Goal: Contribute content

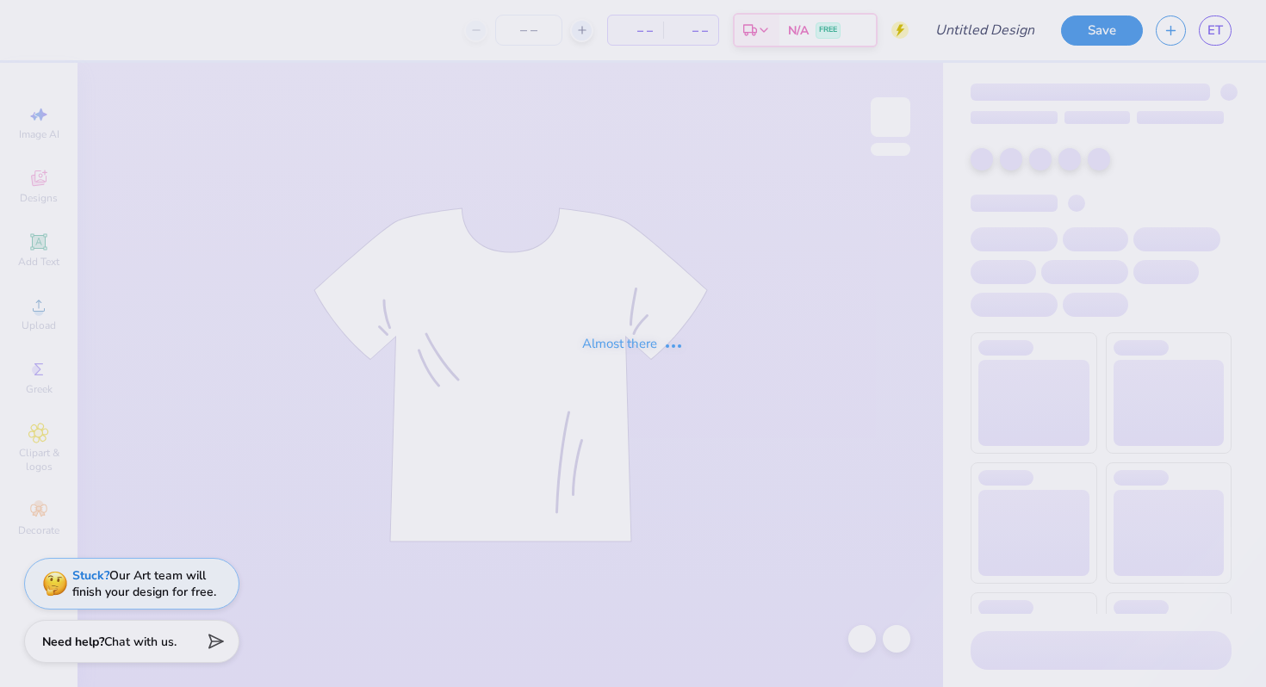
type input "DSP design #2"
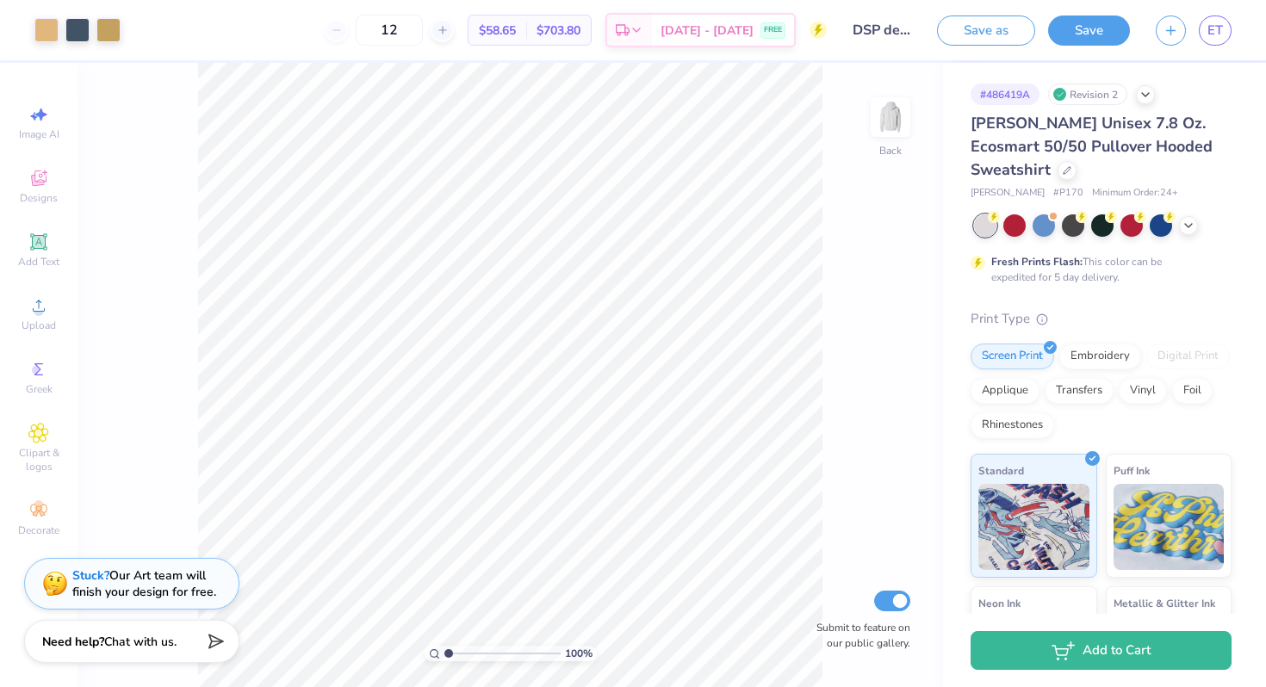
click at [1036, 134] on div "[PERSON_NAME] Unisex 7.8 Oz. Ecosmart 50/50 Pullover Hooded Sweatshirt" at bounding box center [1101, 147] width 261 height 70
click at [1063, 171] on icon at bounding box center [1067, 168] width 9 height 9
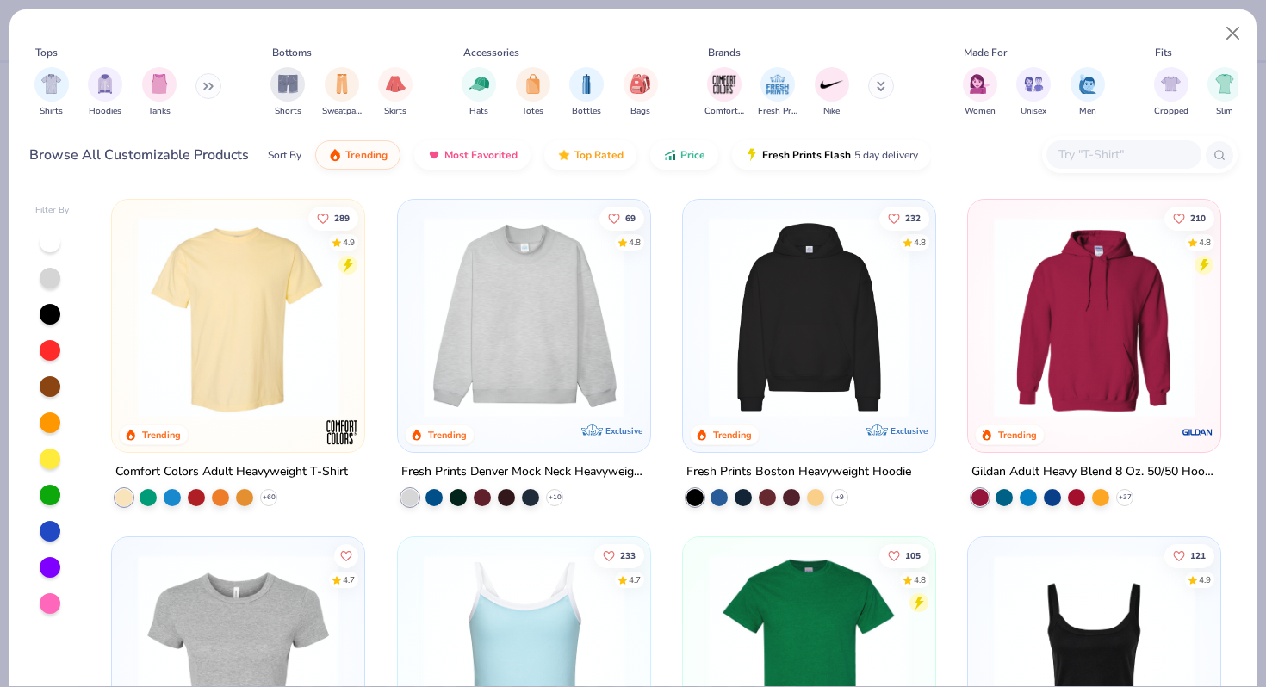
scroll to position [58, 0]
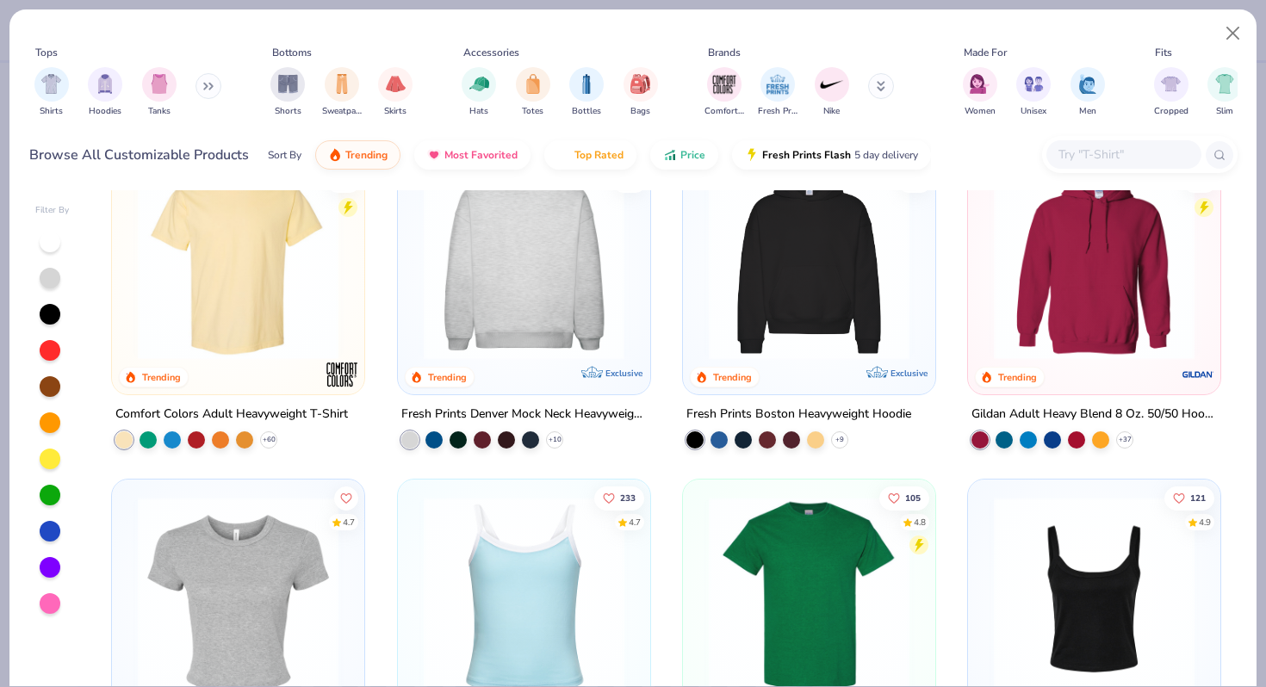
click at [591, 302] on div at bounding box center [523, 259] width 654 height 201
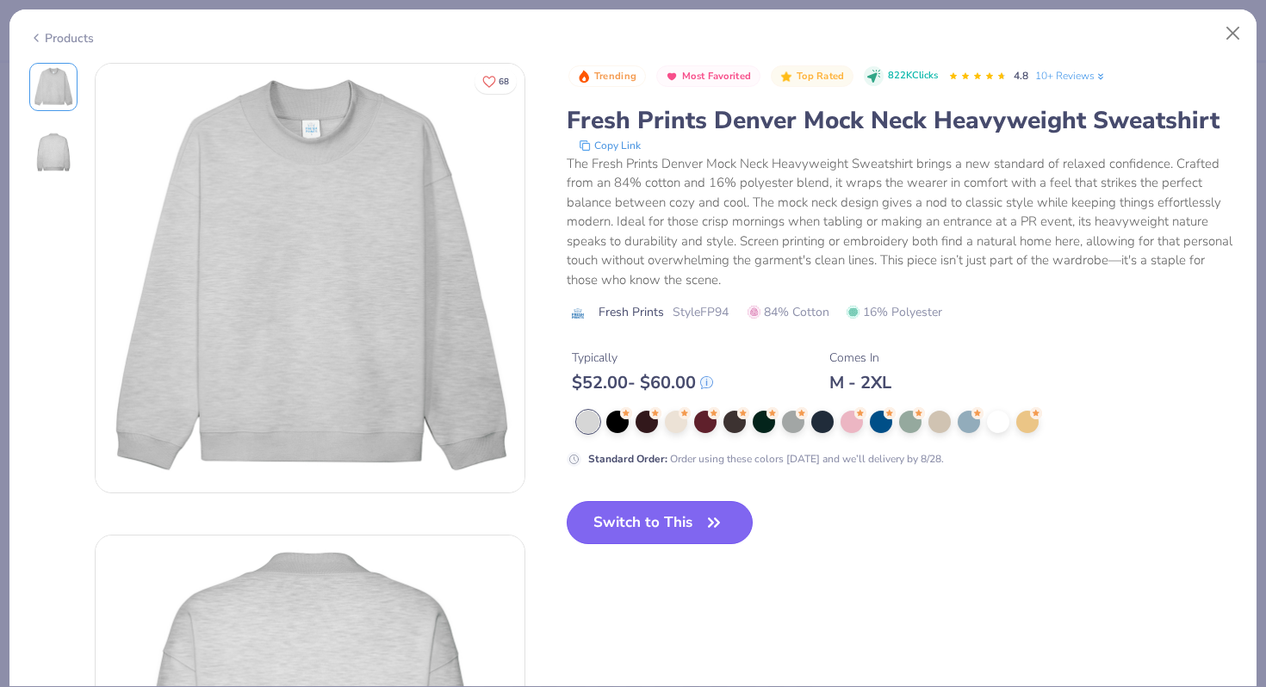
click at [627, 523] on button "Switch to This" at bounding box center [660, 522] width 187 height 43
type input "50"
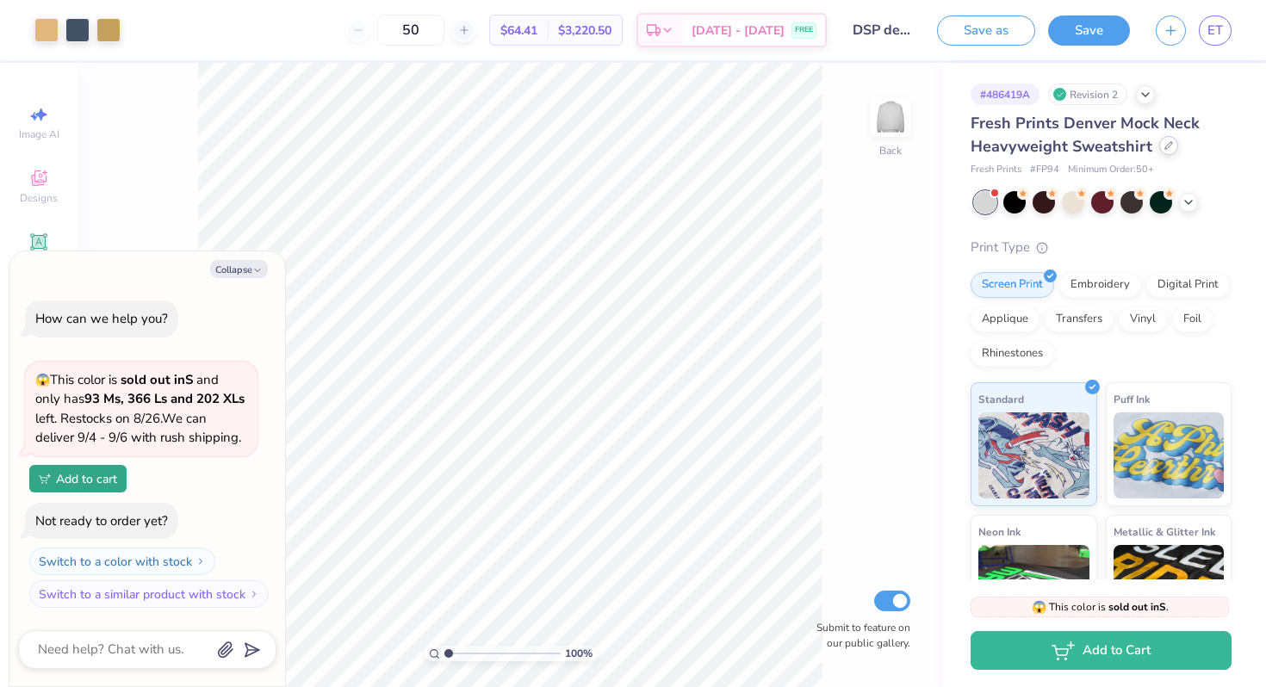
click at [1159, 145] on div at bounding box center [1168, 145] width 19 height 19
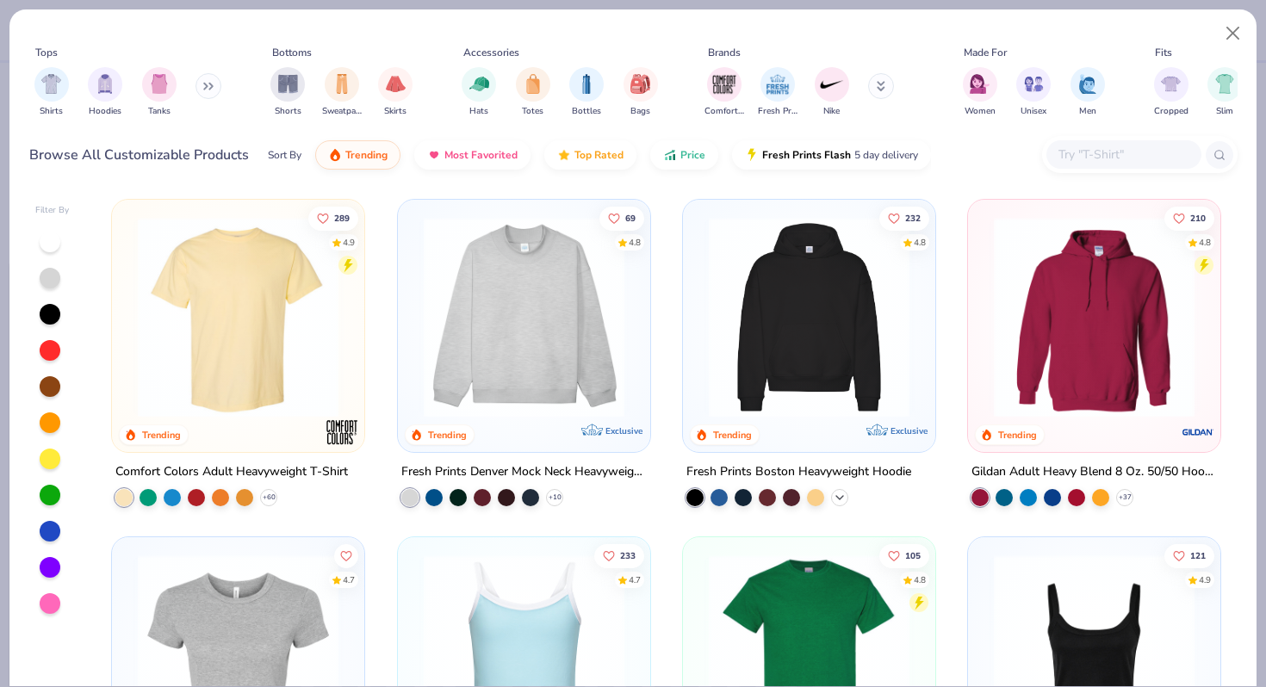
click at [840, 491] on icon at bounding box center [840, 498] width 14 height 14
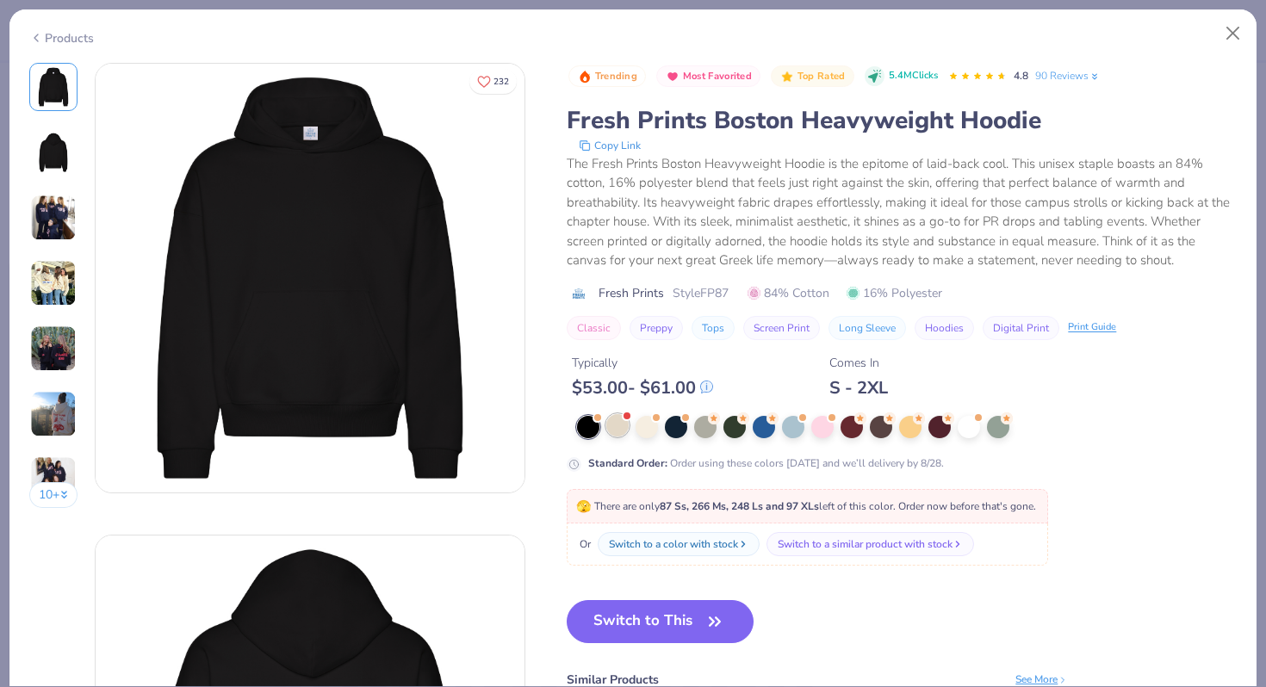
click at [613, 431] on div at bounding box center [617, 425] width 22 height 22
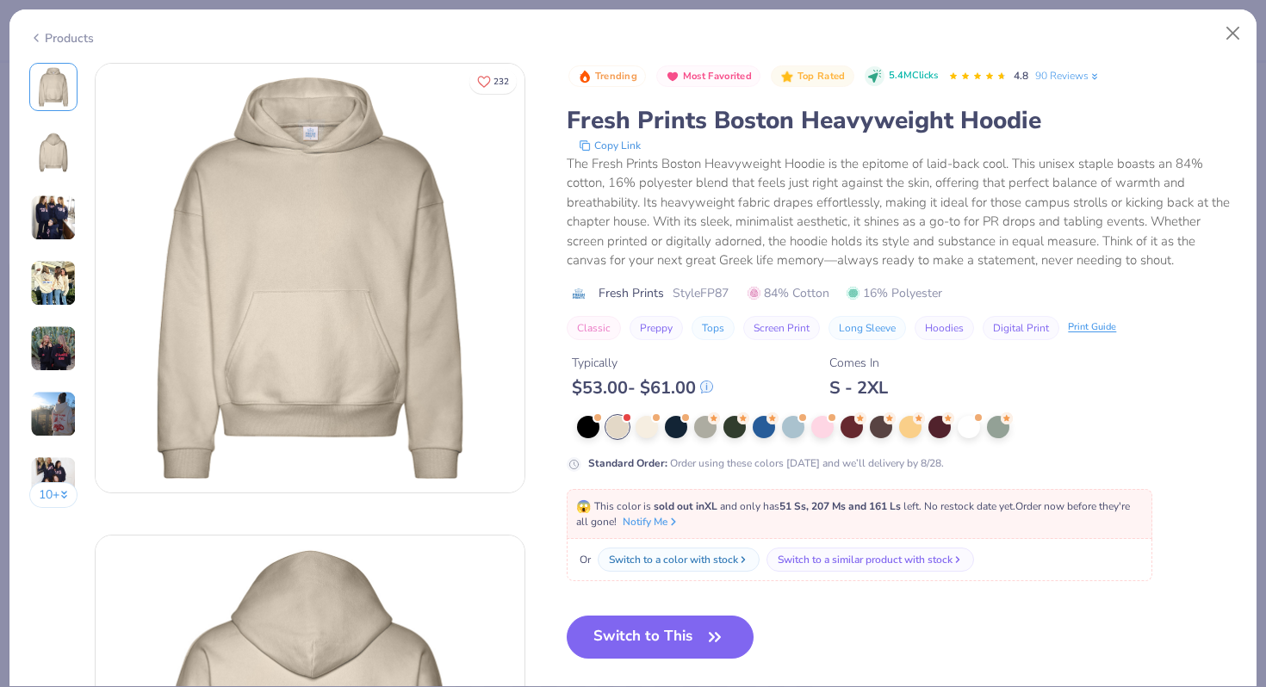
click at [690, 424] on div at bounding box center [907, 427] width 660 height 22
click at [675, 425] on div at bounding box center [676, 425] width 22 height 22
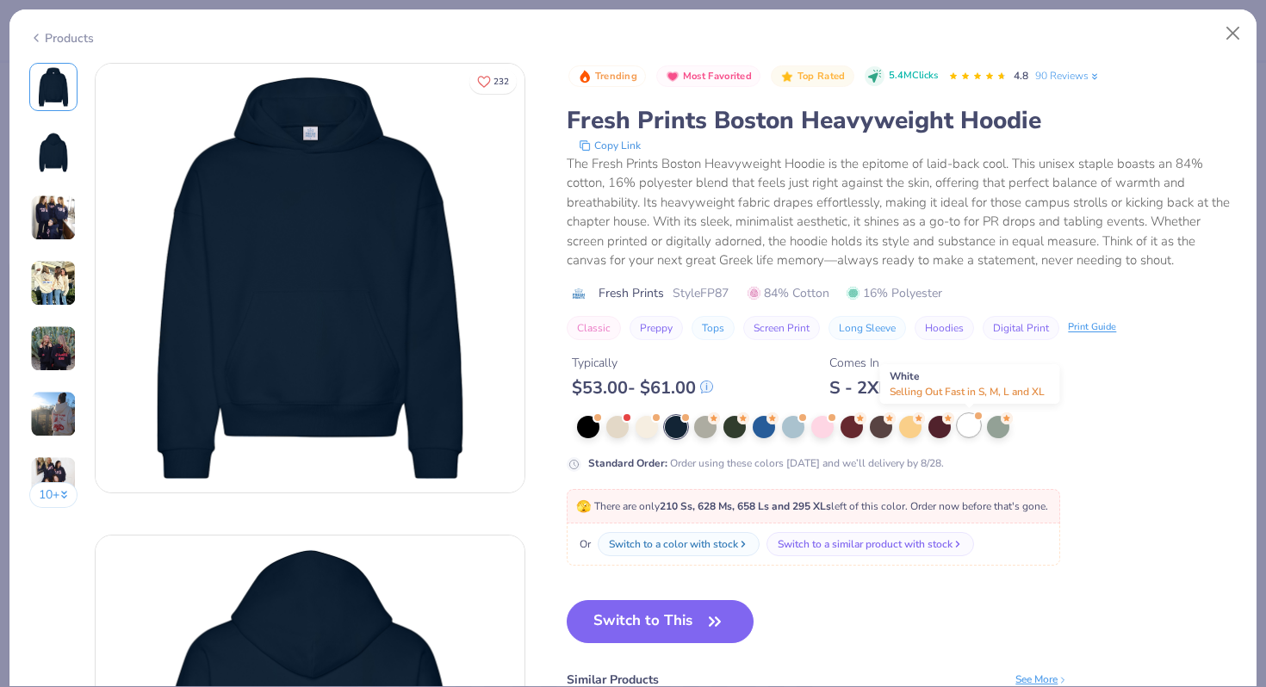
click at [968, 425] on div at bounding box center [969, 425] width 22 height 22
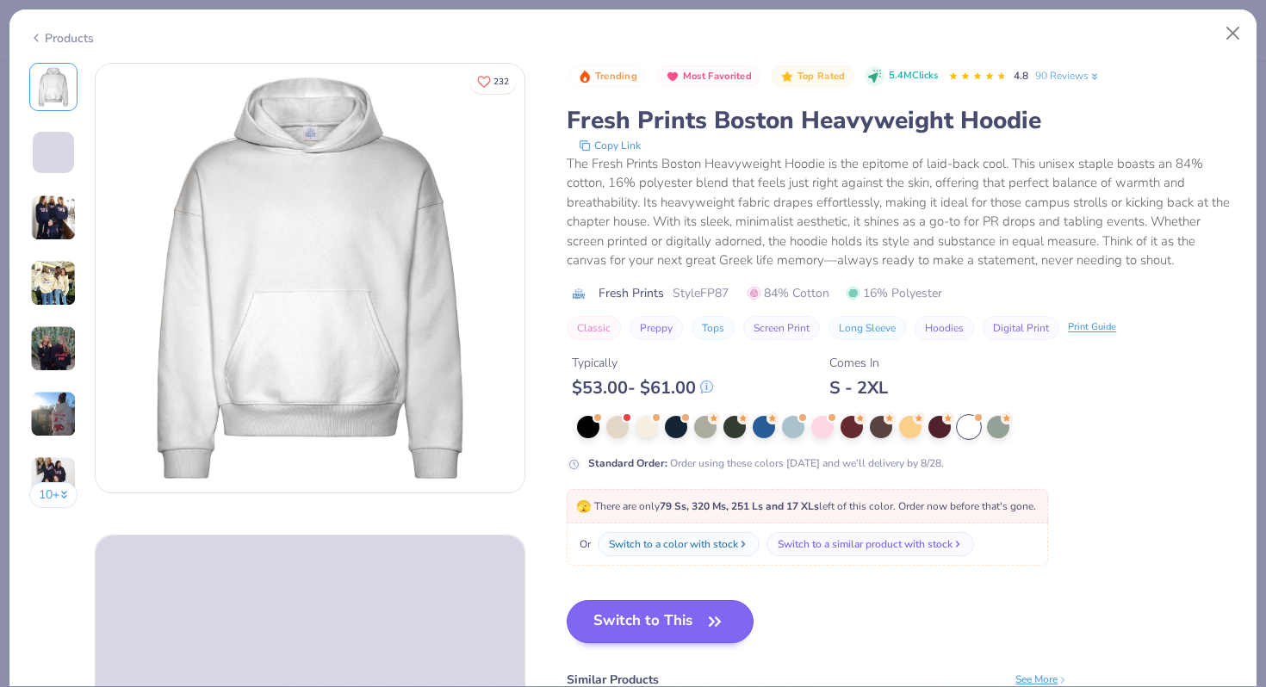
click at [668, 618] on button "Switch to This" at bounding box center [660, 621] width 187 height 43
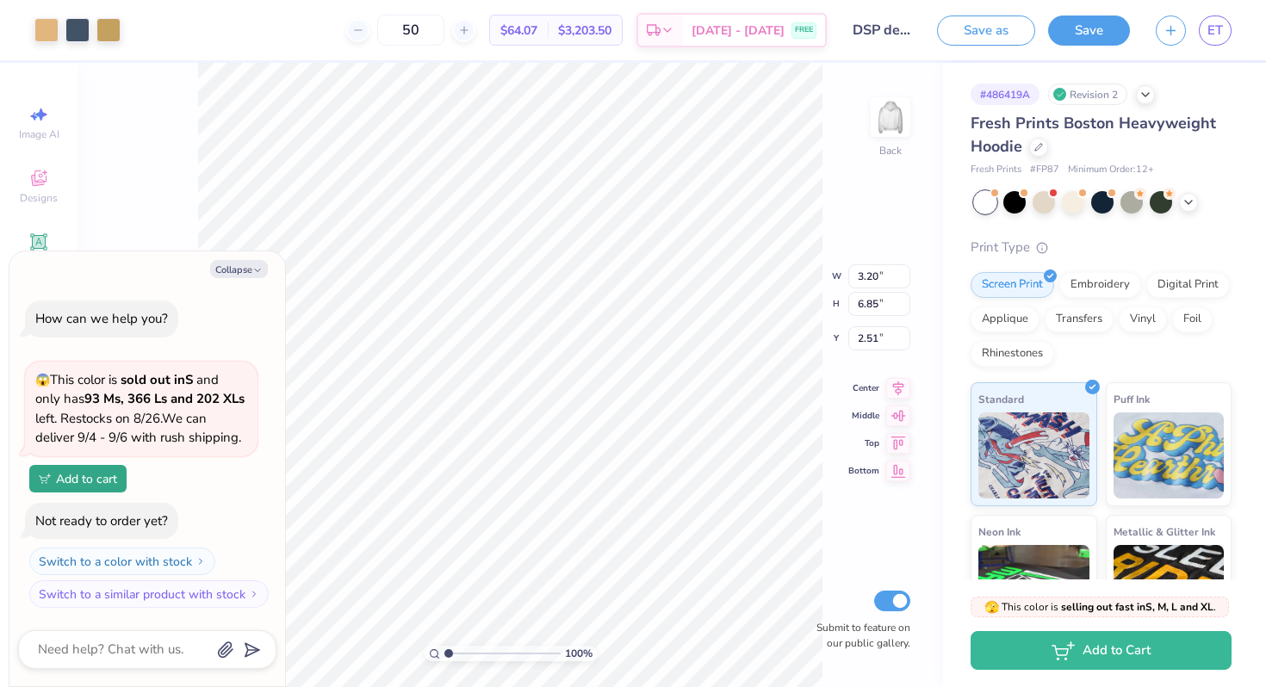
type textarea "x"
type input "3.48"
type input "7.44"
type textarea "x"
type input "1.88"
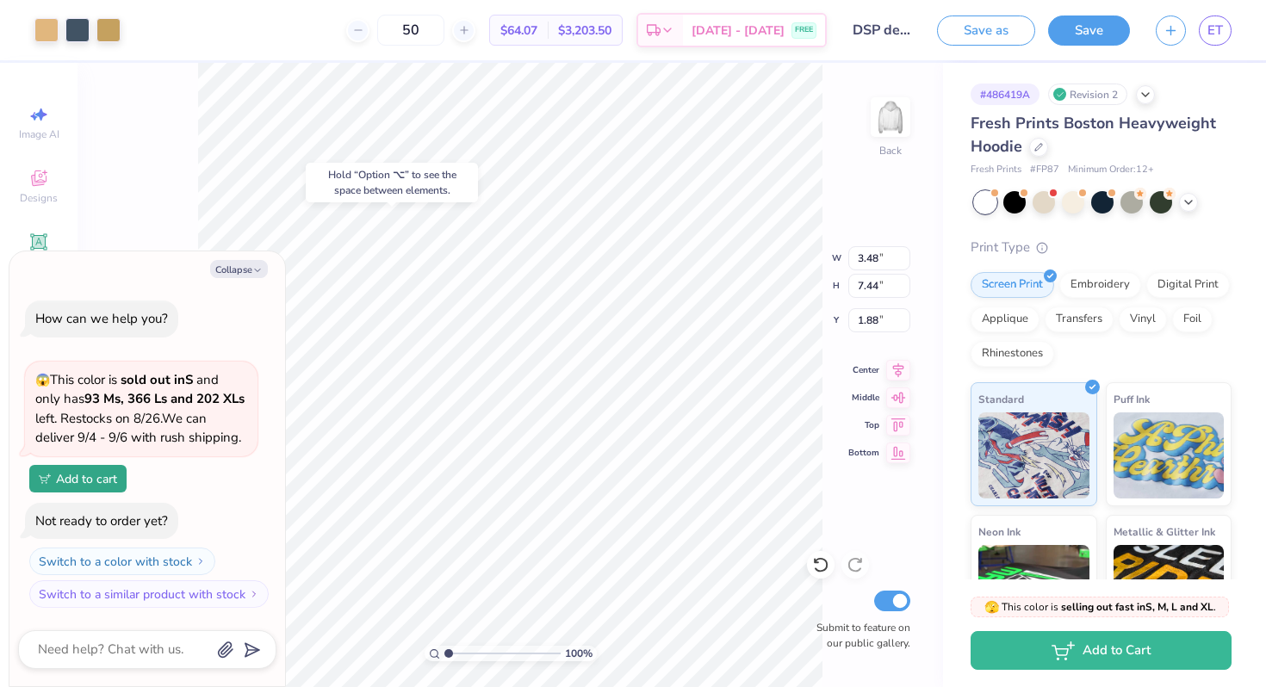
type textarea "x"
type input "1.97"
type input "0.86"
type input "4.74"
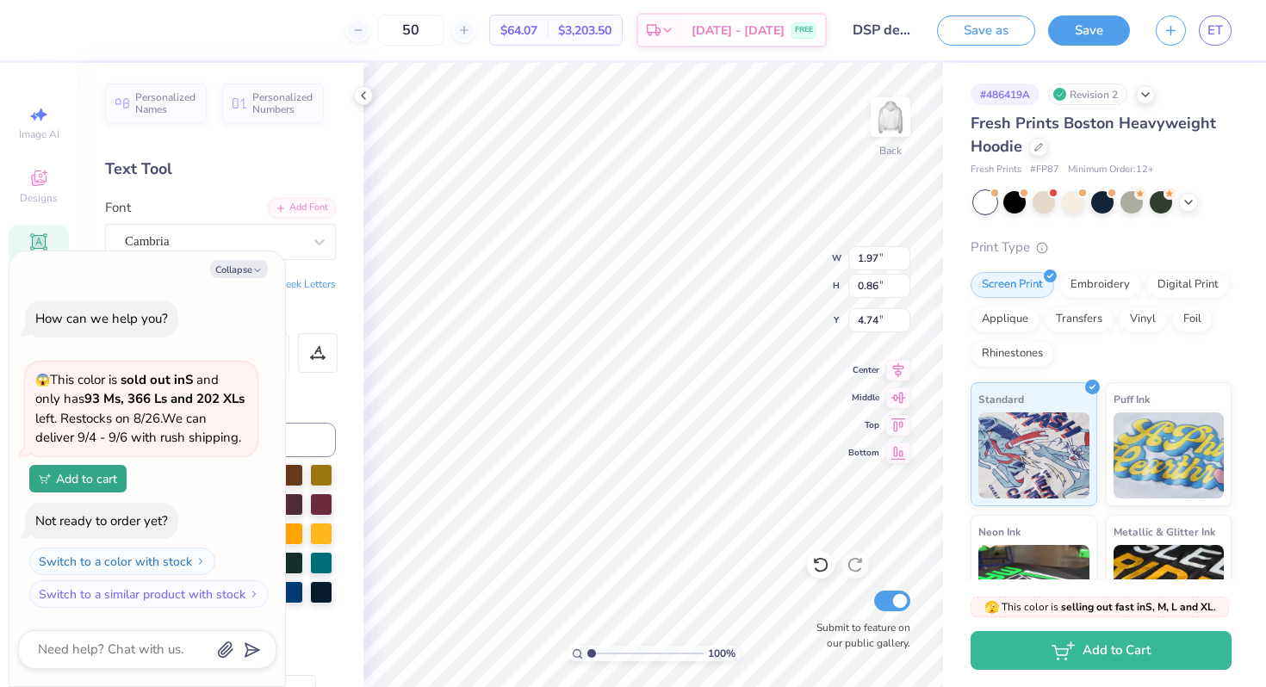
type textarea "x"
type input "4.30"
type textarea "x"
type input "4.42"
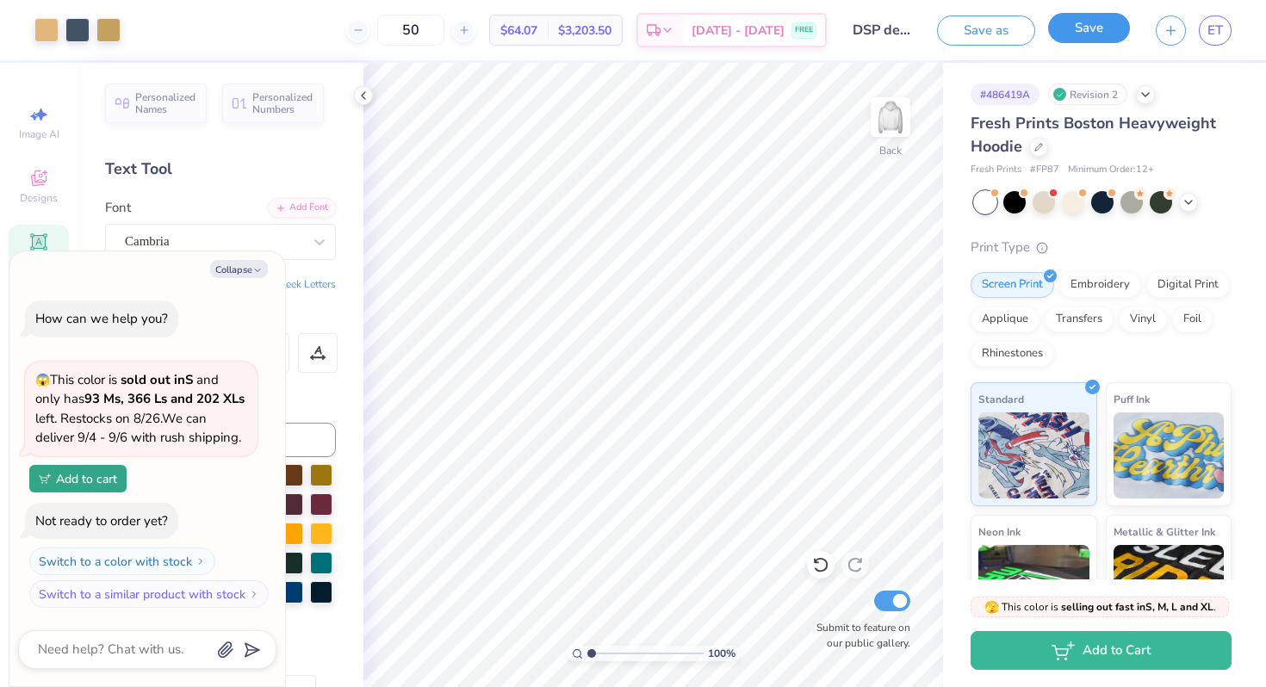
click at [1094, 34] on button "Save" at bounding box center [1089, 28] width 82 height 30
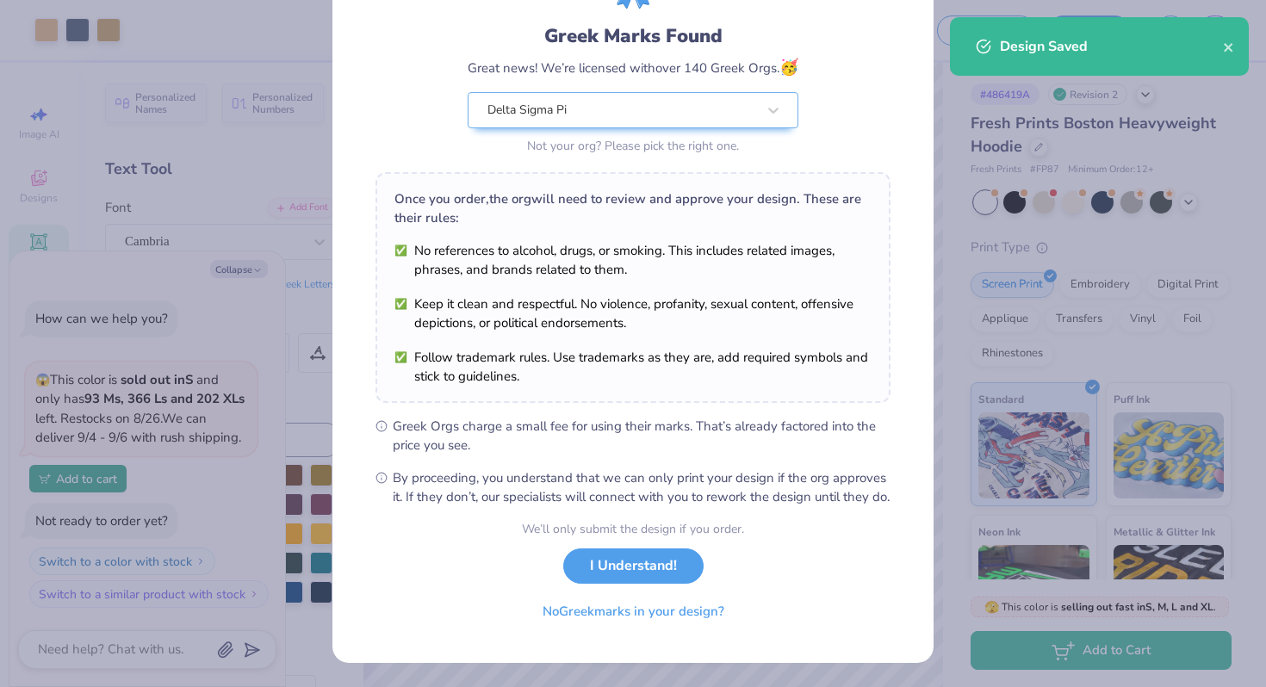
scroll to position [119, 0]
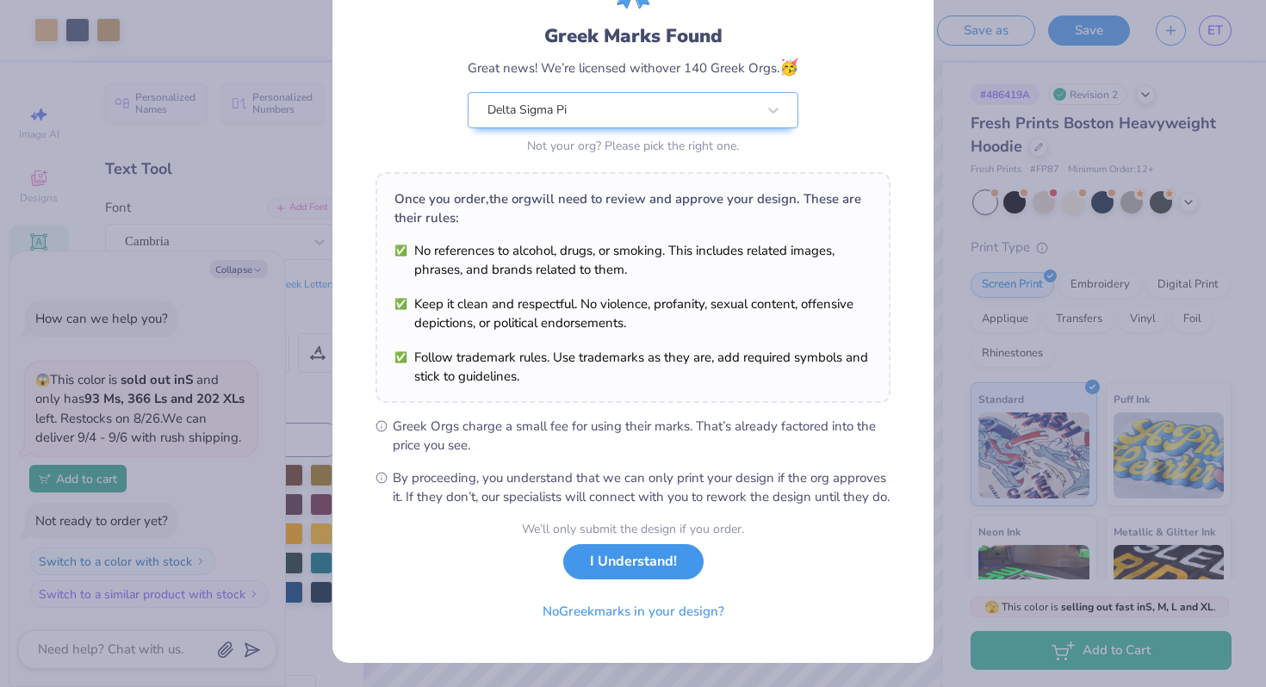
click at [658, 574] on button "I Understand!" at bounding box center [633, 561] width 140 height 35
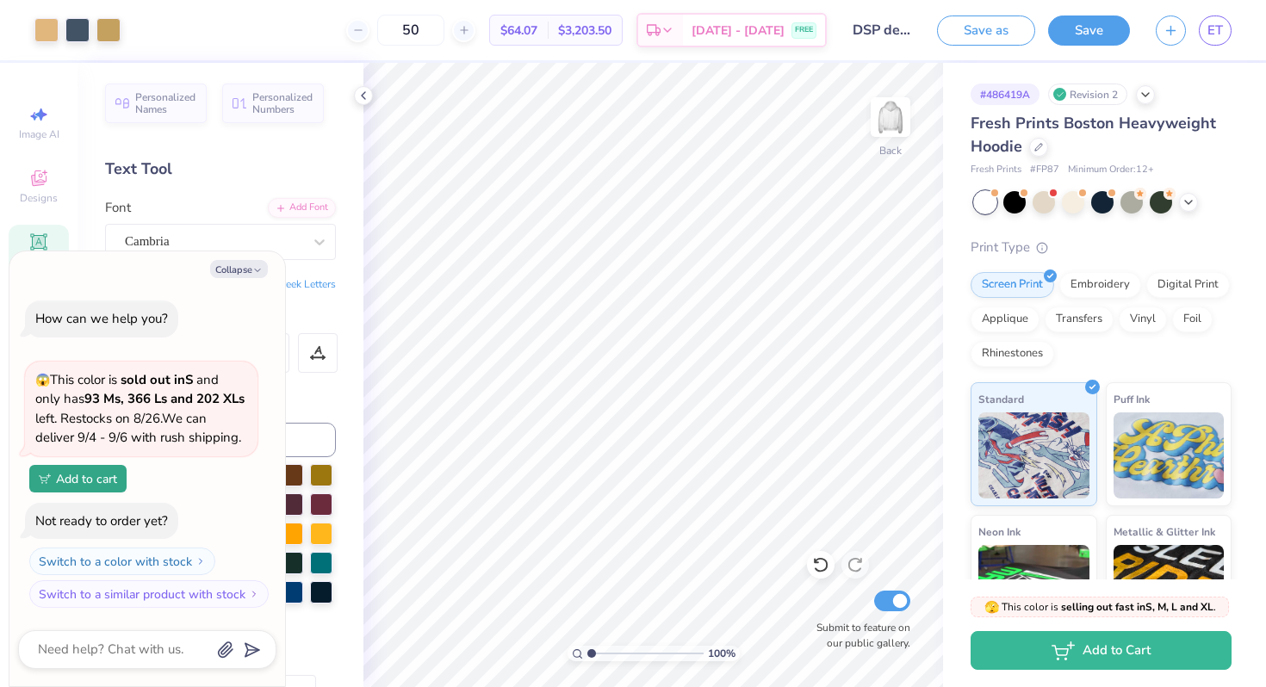
click at [224, 172] on div "Text Tool" at bounding box center [220, 169] width 231 height 23
click at [245, 271] on button "Collapse" at bounding box center [239, 269] width 58 height 18
type textarea "x"
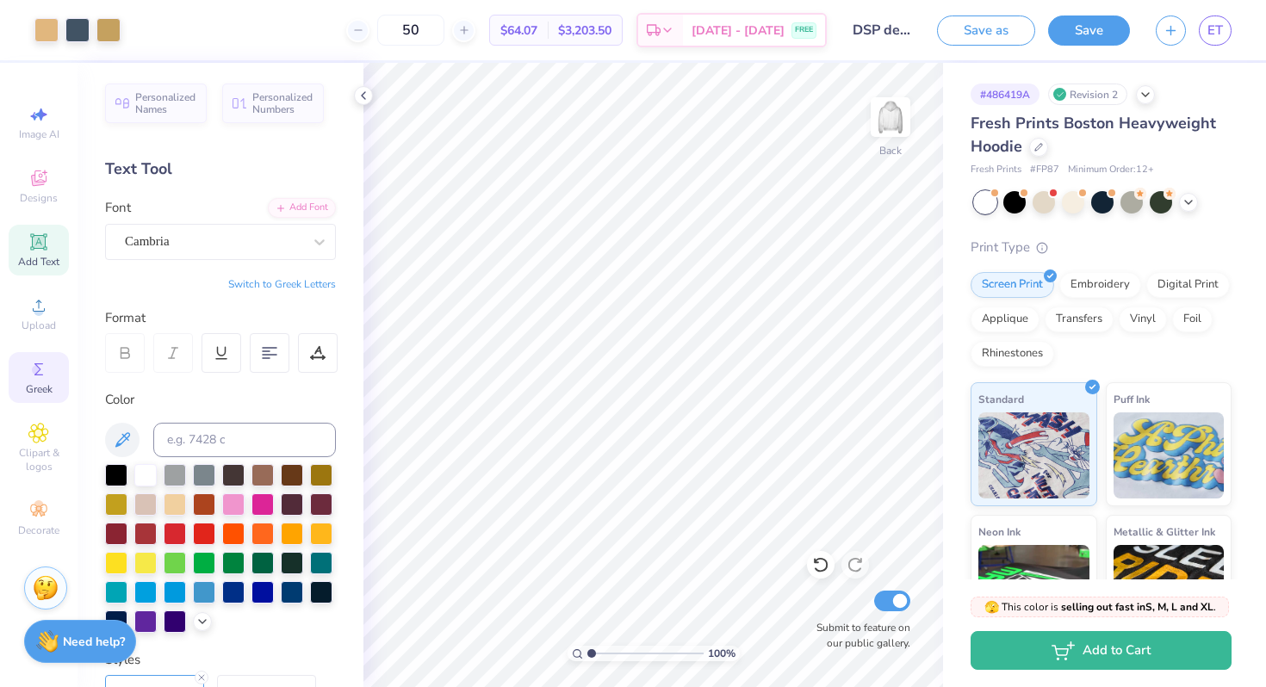
click at [49, 379] on div "Greek" at bounding box center [39, 377] width 60 height 51
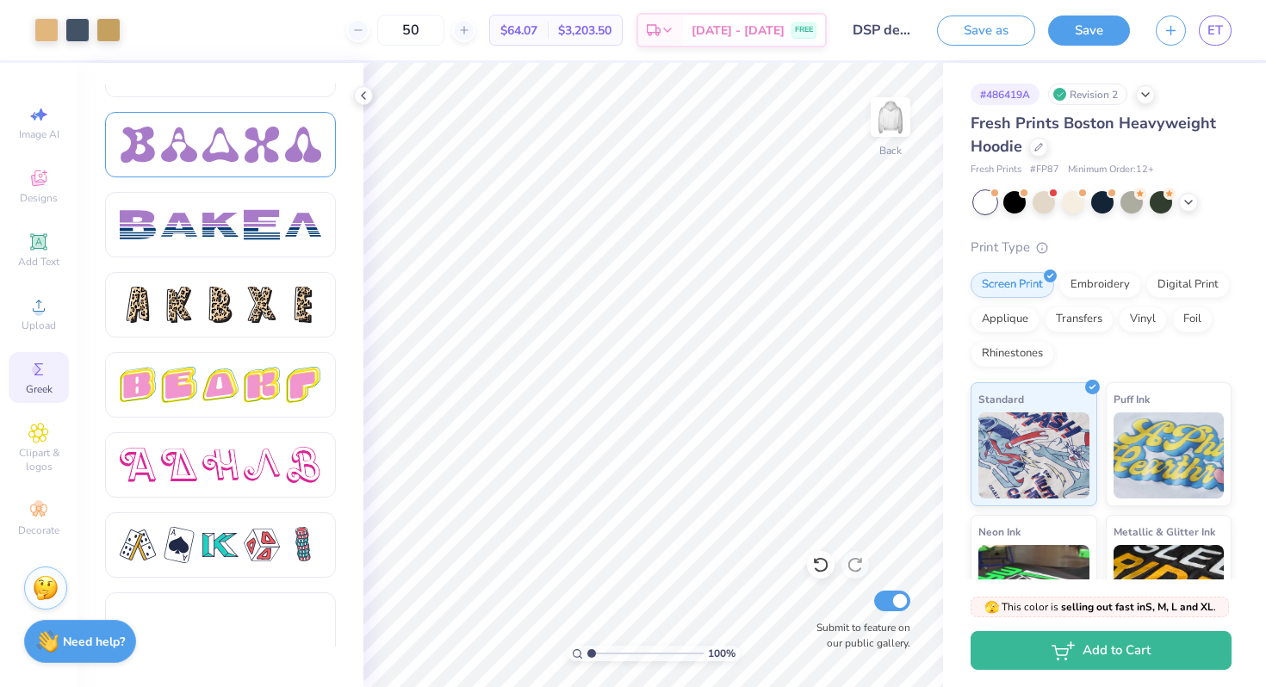
scroll to position [2741, 0]
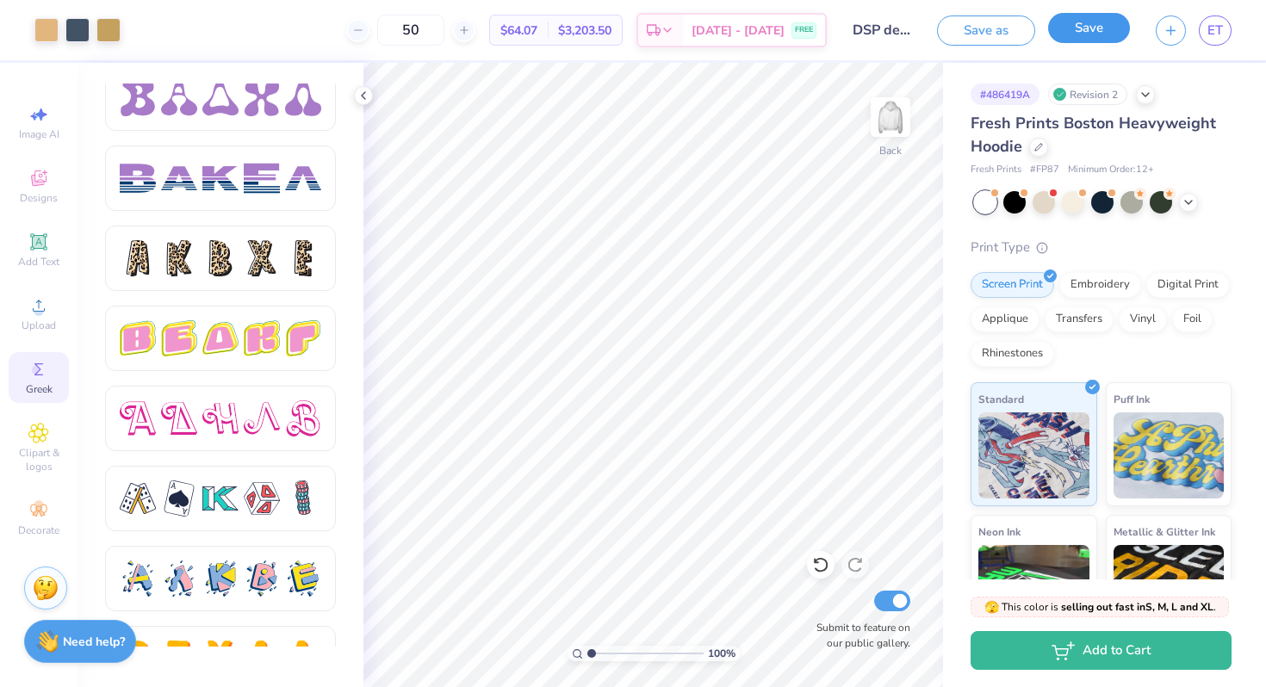
click at [1086, 32] on button "Save" at bounding box center [1089, 28] width 82 height 30
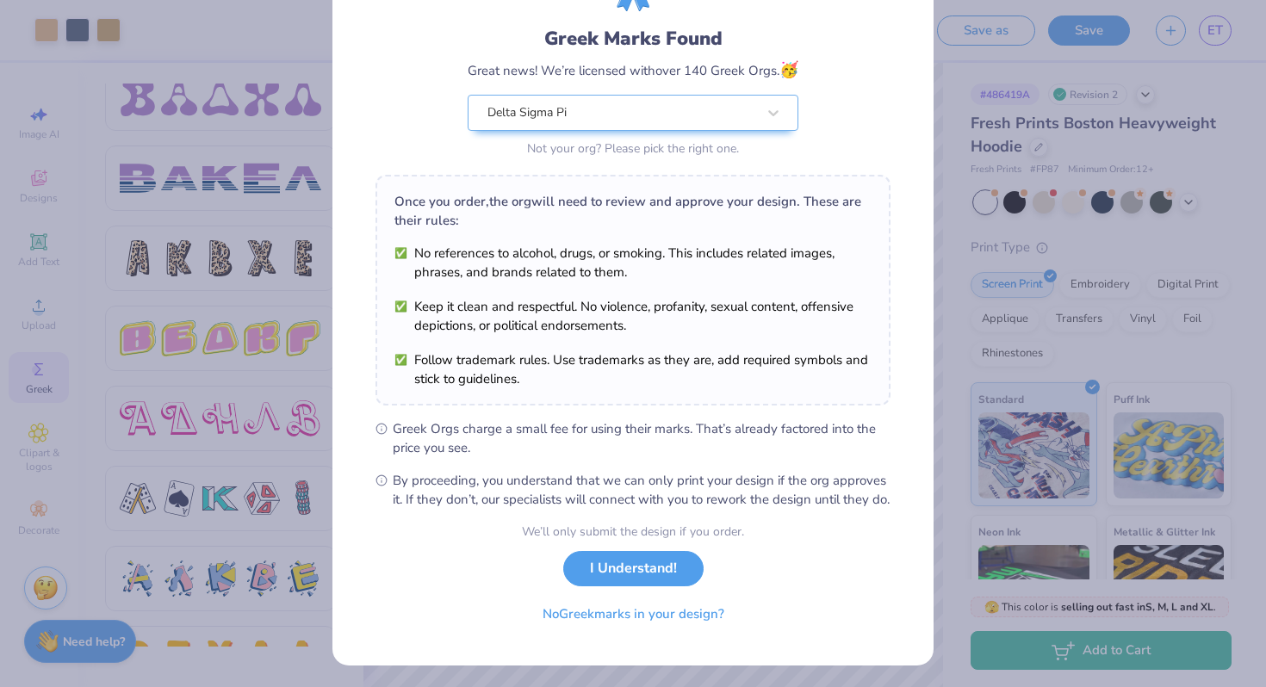
scroll to position [119, 0]
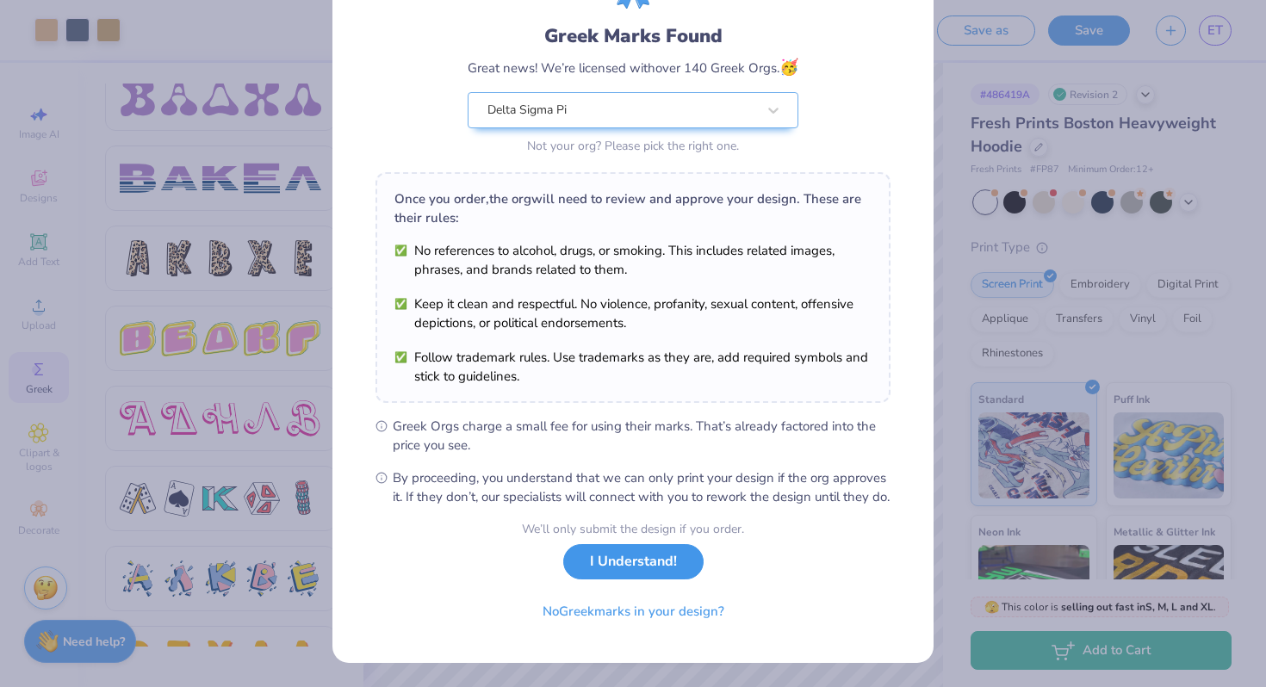
click at [627, 555] on button "I Understand!" at bounding box center [633, 561] width 140 height 35
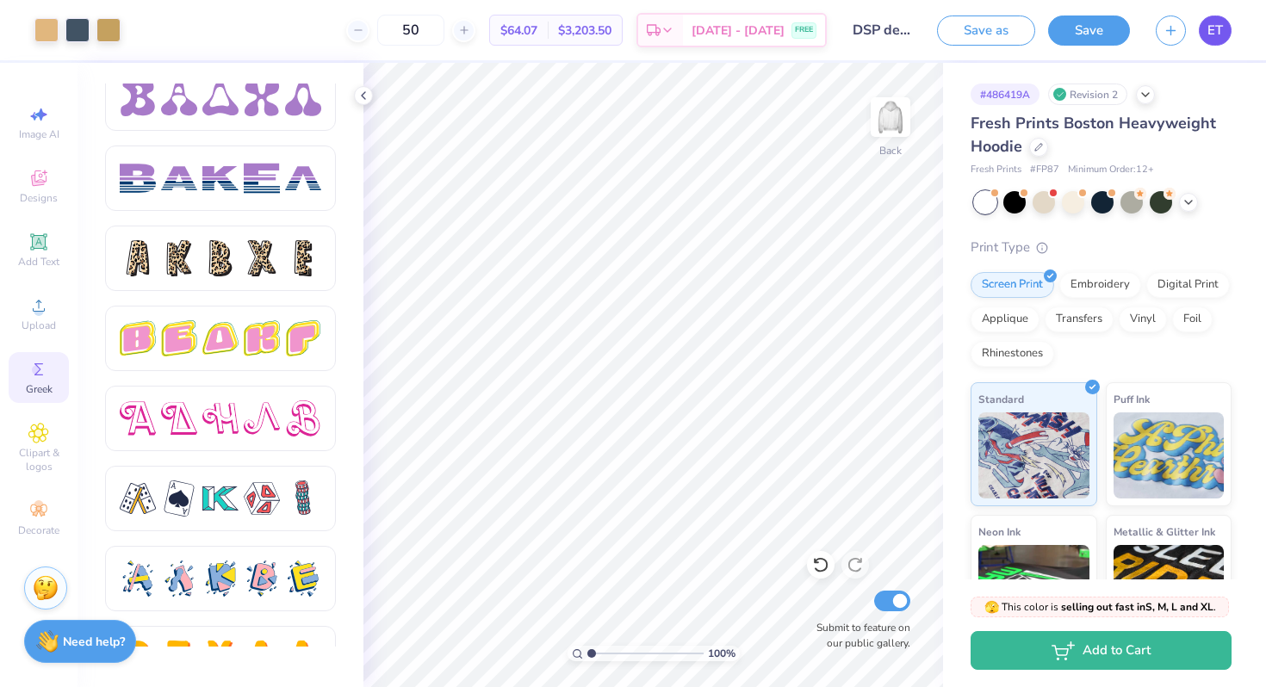
click at [1212, 34] on span "ET" at bounding box center [1215, 31] width 16 height 20
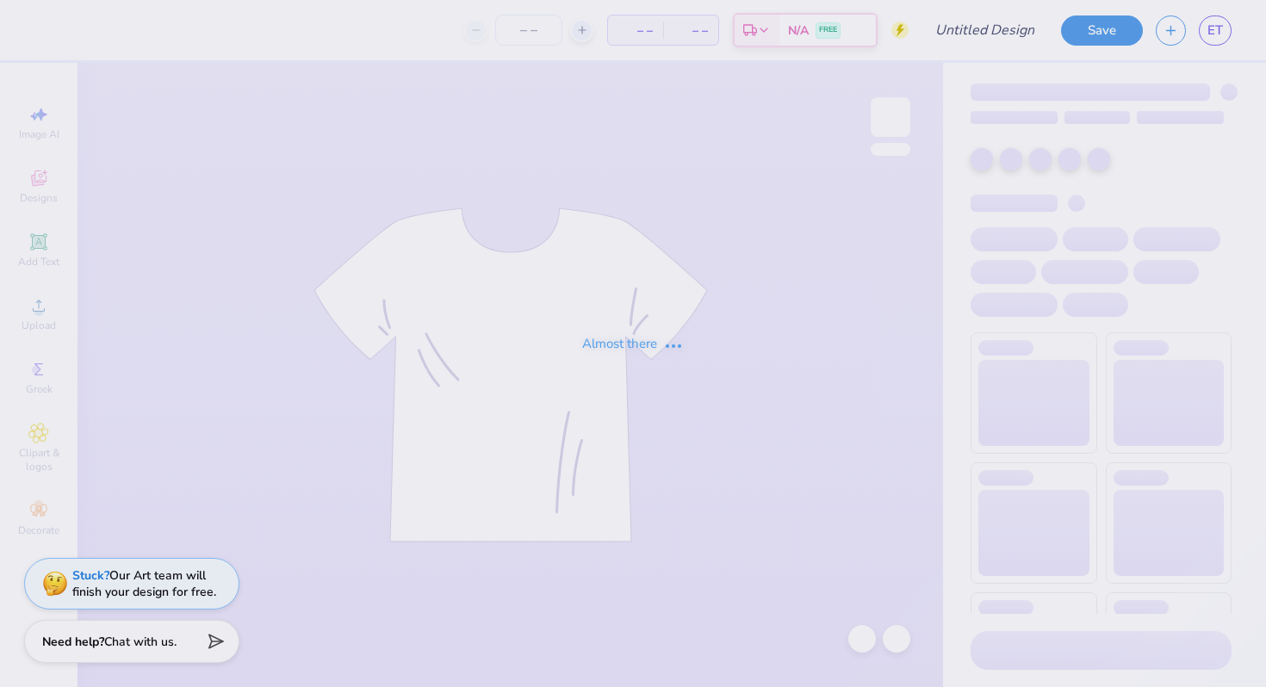
type input "DSP design idea #3"
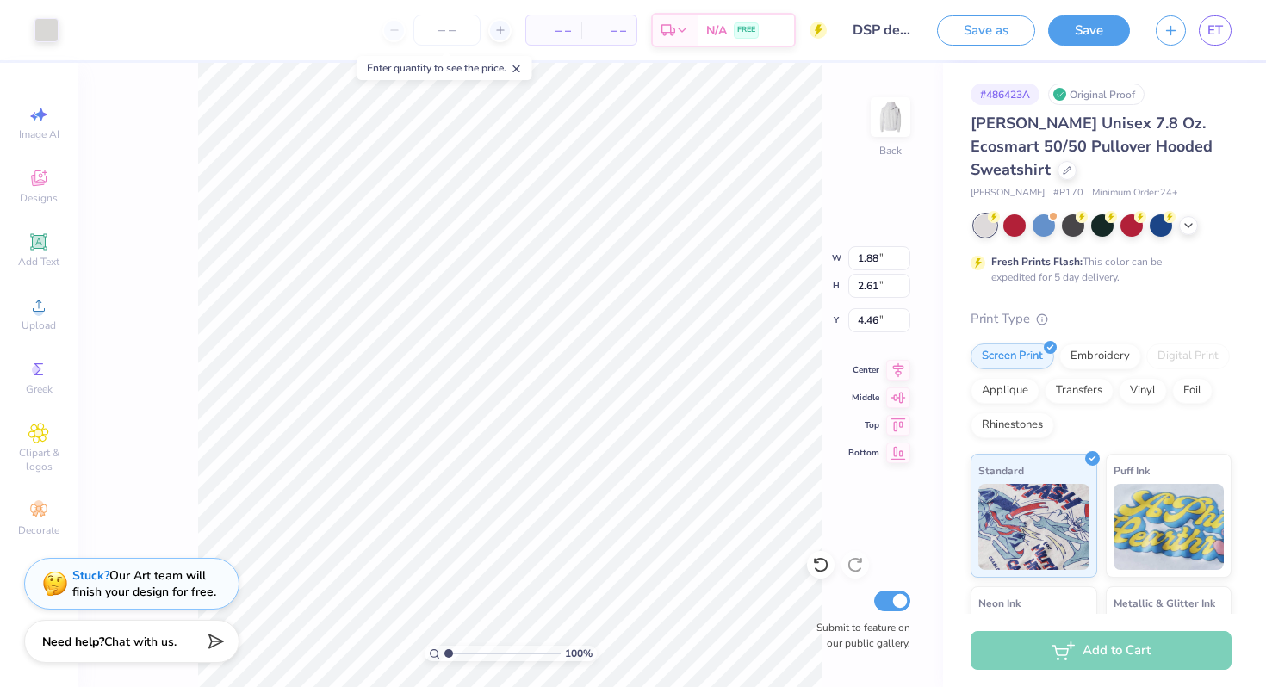
type input "4.35"
click at [1214, 26] on span "ET" at bounding box center [1215, 31] width 16 height 20
